Goal: Find specific fact: Find specific fact

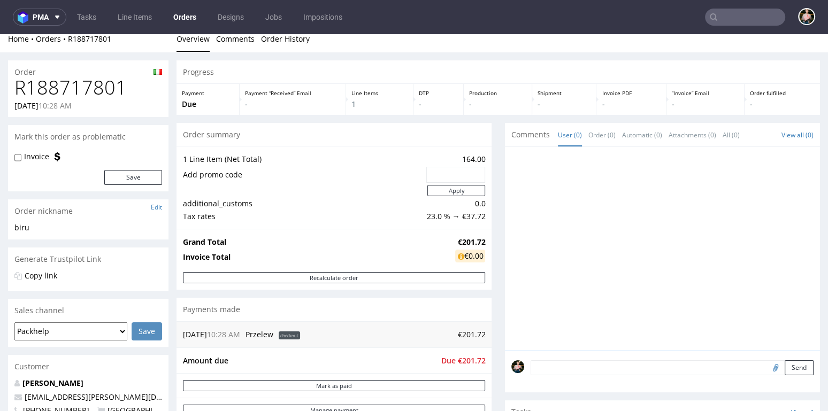
scroll to position [479, 0]
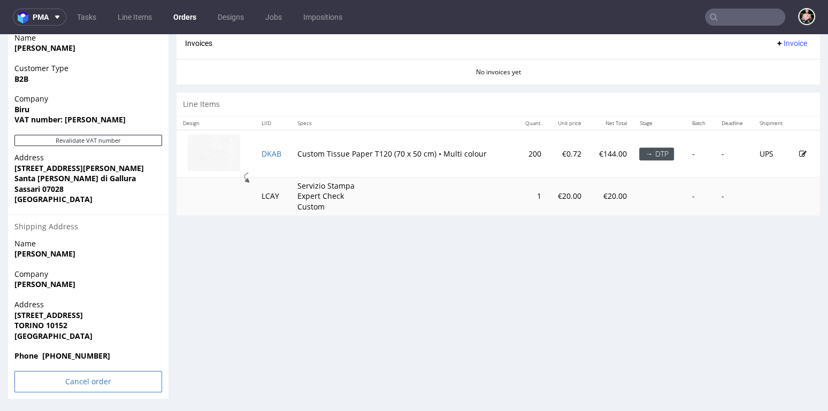
click at [78, 381] on input "Cancel order" at bounding box center [88, 381] width 148 height 21
click at [64, 349] on icon at bounding box center [66, 351] width 6 height 7
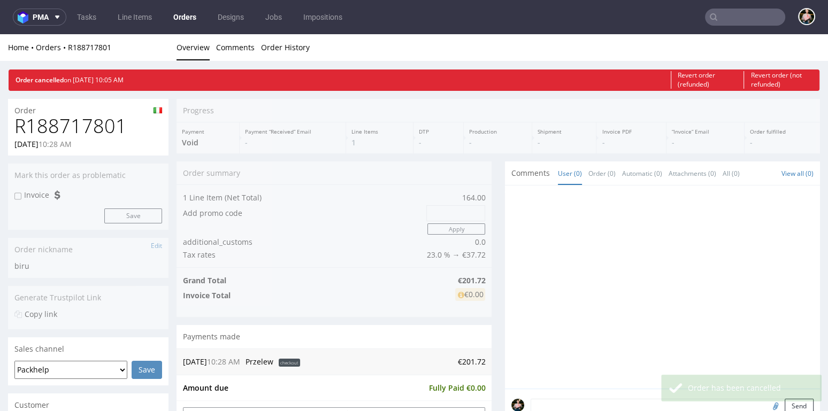
scroll to position [0, 0]
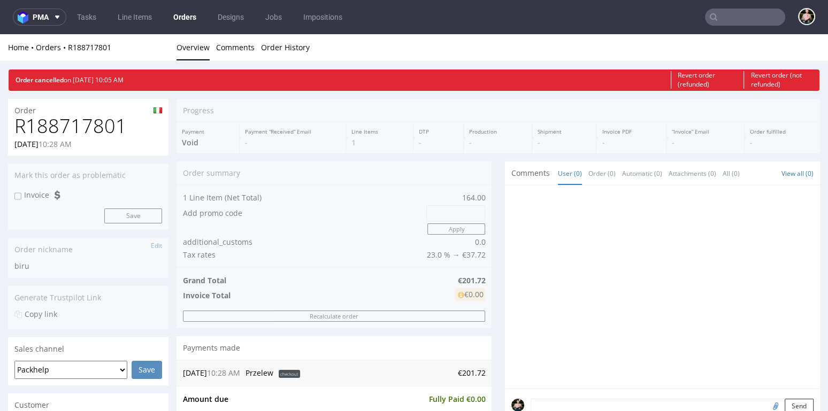
click at [729, 14] on input "text" at bounding box center [745, 17] width 80 height 17
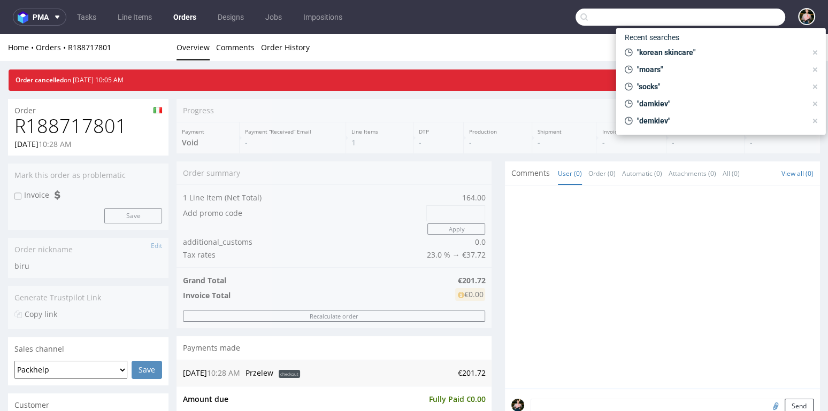
paste input "ania@philonewyork.com"
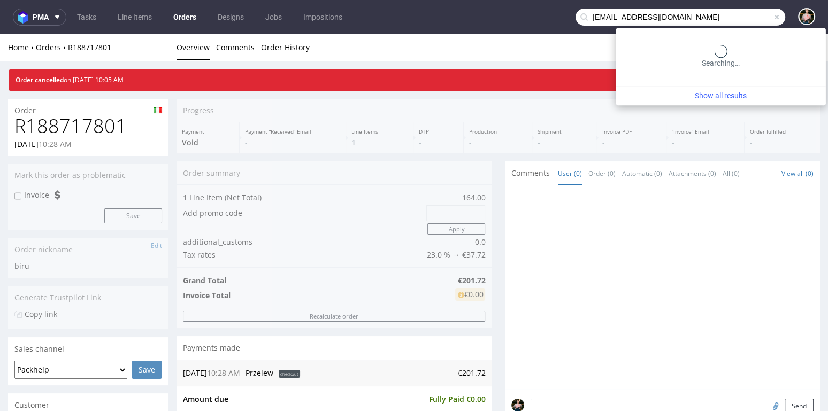
type input "ania@philonewyork.com"
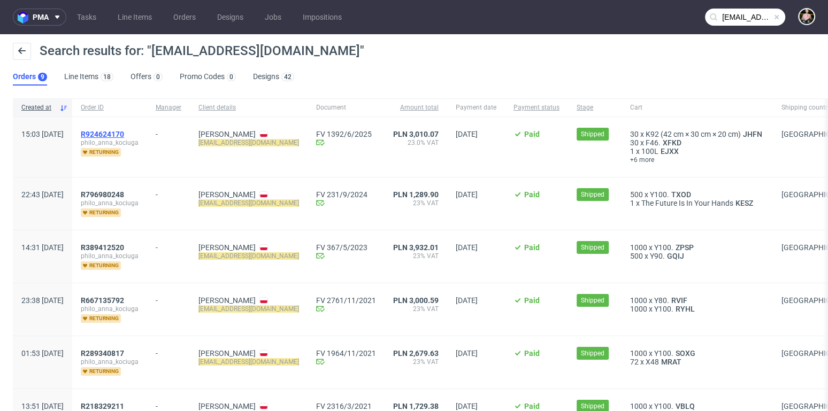
click at [124, 131] on span "R924624170" at bounding box center [102, 134] width 43 height 9
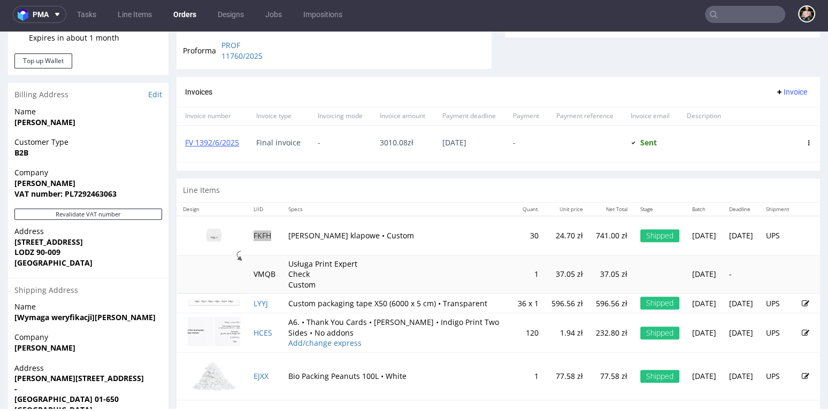
scroll to position [430, 0]
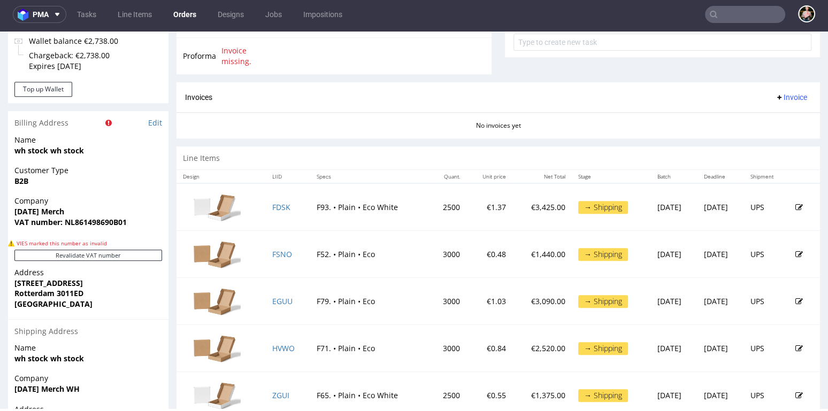
scroll to position [444, 0]
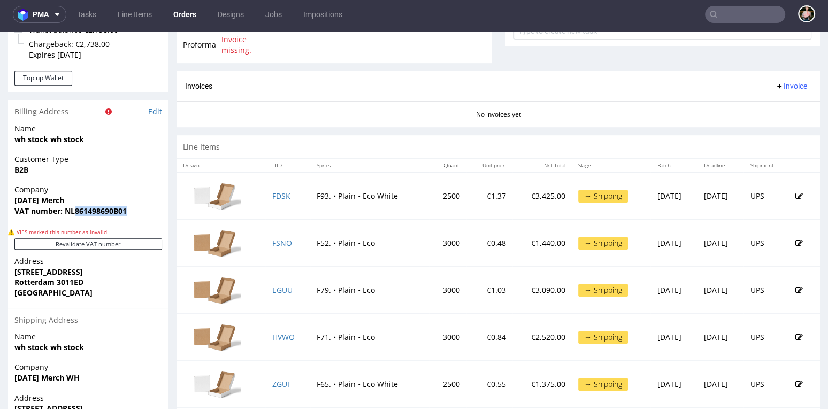
drag, startPoint x: 140, startPoint y: 212, endPoint x: 74, endPoint y: 212, distance: 65.8
click at [74, 212] on span "VAT number: NL861498690B01" at bounding box center [88, 211] width 148 height 11
copy strong "861498690B01"
click at [117, 175] on div "Customer Type B2B" at bounding box center [88, 169] width 160 height 30
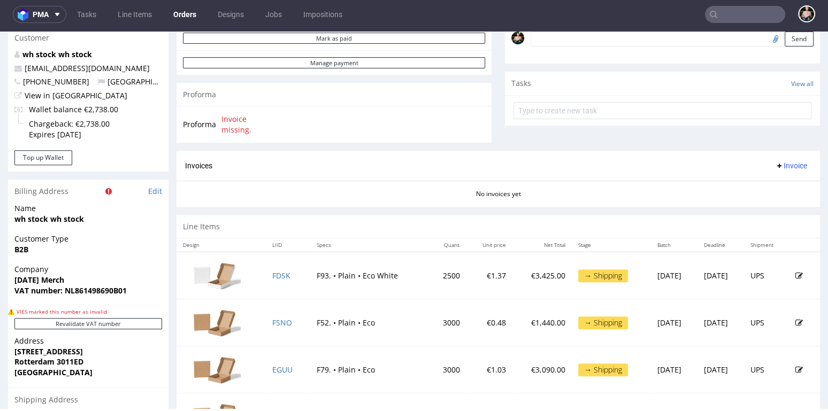
scroll to position [310, 0]
